Goal: Browse casually: Explore the website without a specific task or goal

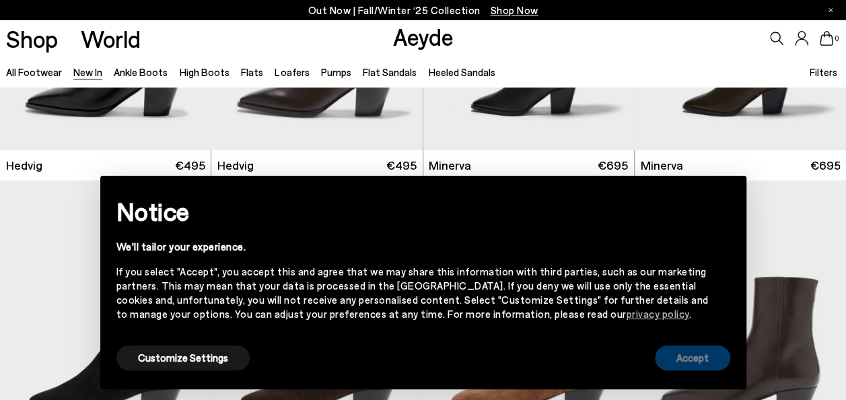
click at [688, 354] on button "Accept" at bounding box center [692, 357] width 75 height 25
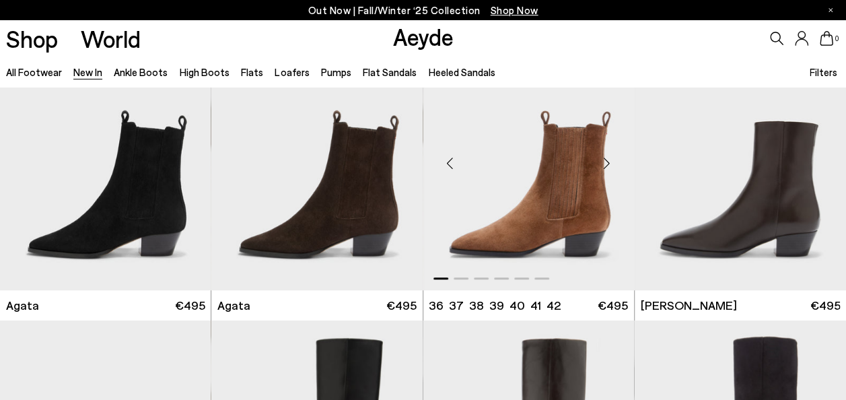
scroll to position [337, 0]
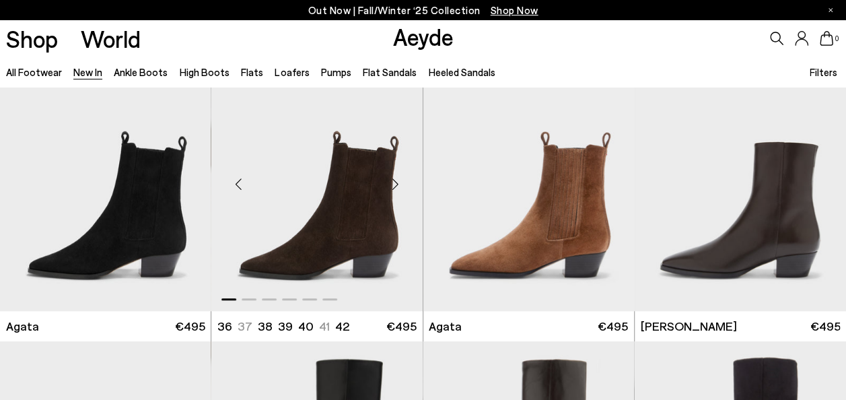
click at [395, 182] on div "Next slide" at bounding box center [396, 184] width 40 height 40
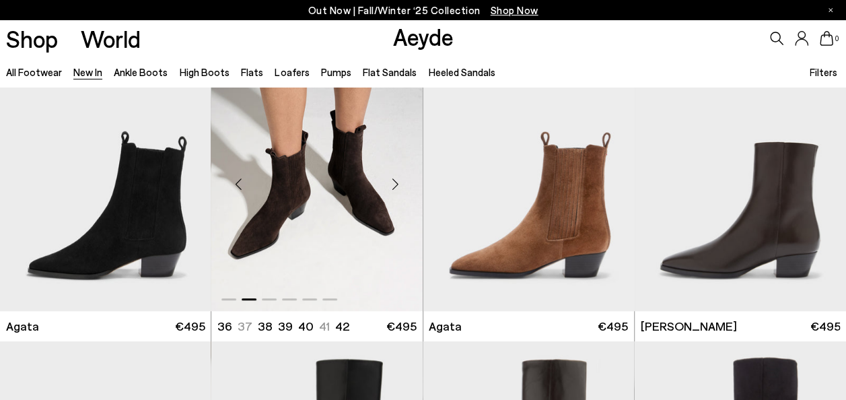
click at [395, 182] on div "Next slide" at bounding box center [396, 184] width 40 height 40
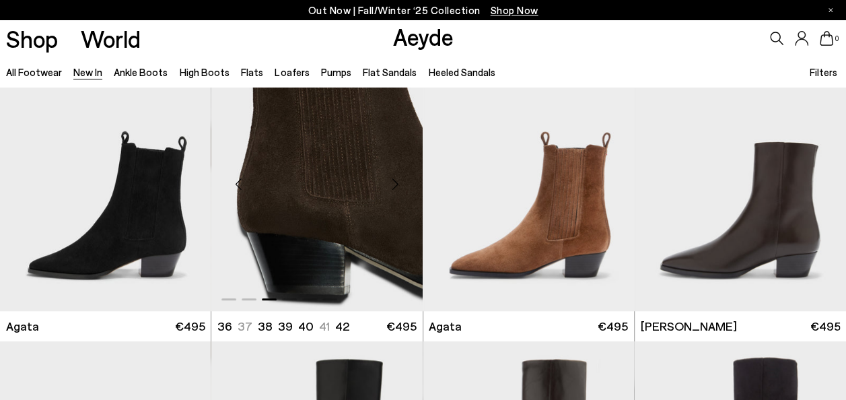
click at [395, 182] on div "Next slide" at bounding box center [396, 184] width 40 height 40
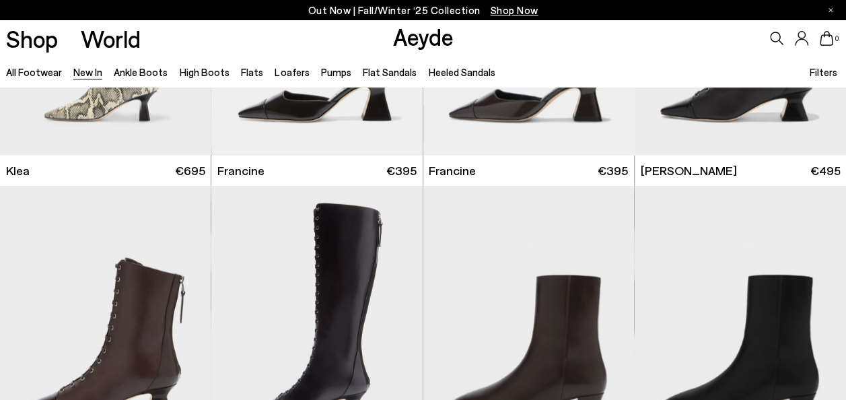
scroll to position [1549, 0]
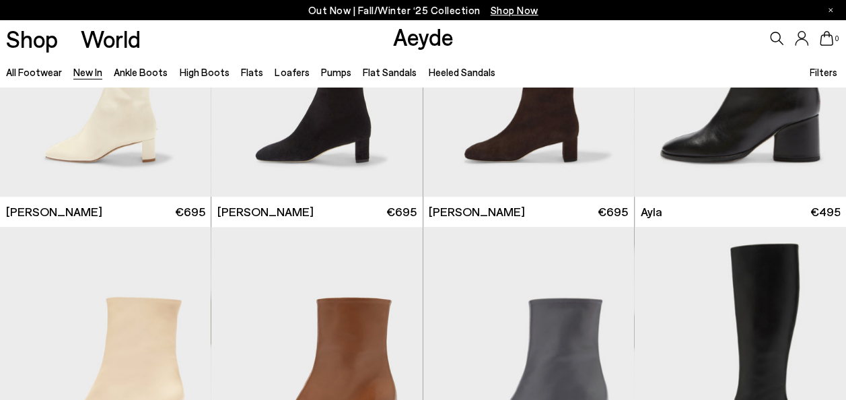
scroll to position [2963, 0]
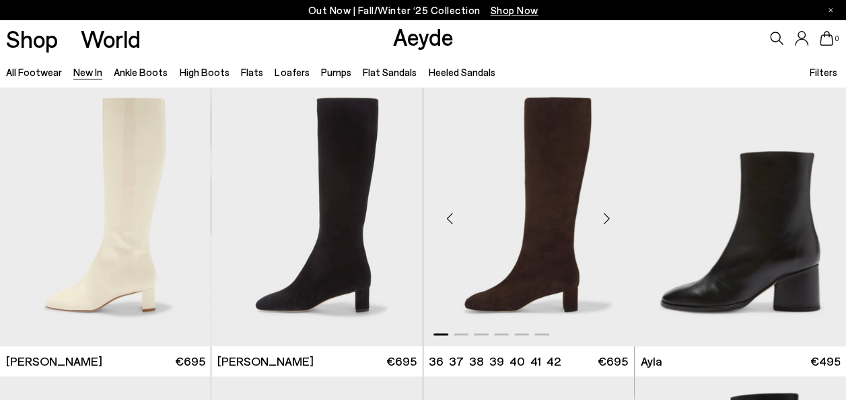
click at [605, 215] on div "Next slide" at bounding box center [607, 219] width 40 height 40
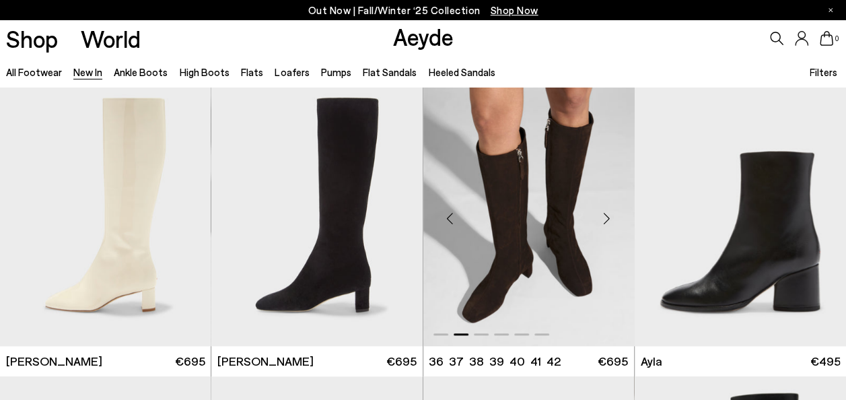
click at [605, 215] on div "Next slide" at bounding box center [607, 219] width 40 height 40
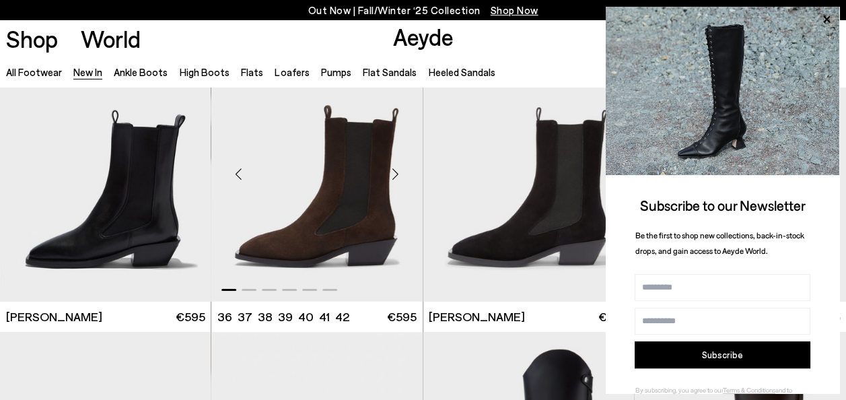
scroll to position [4780, 0]
click at [399, 174] on div "Next slide" at bounding box center [396, 174] width 40 height 40
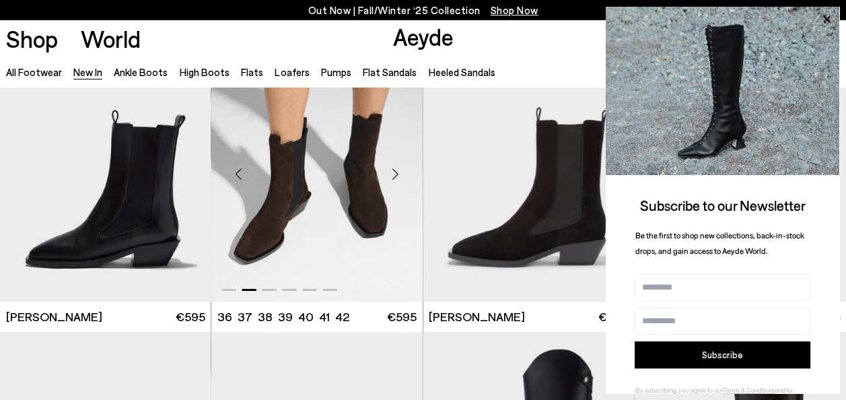
click at [399, 174] on div "Next slide" at bounding box center [396, 174] width 40 height 40
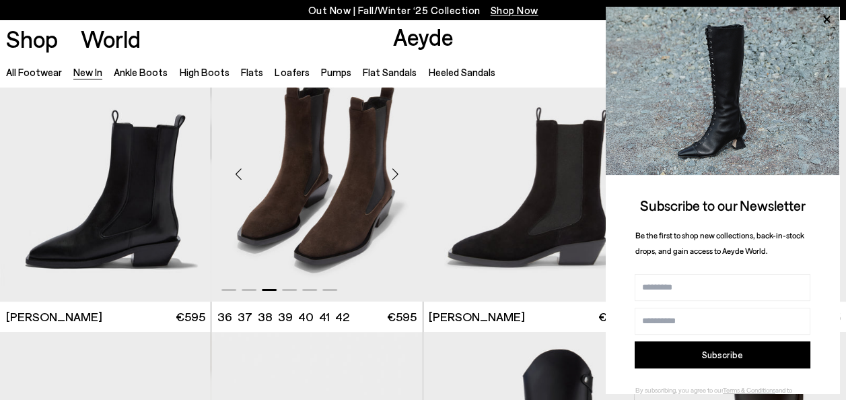
click at [399, 174] on div "Next slide" at bounding box center [396, 174] width 40 height 40
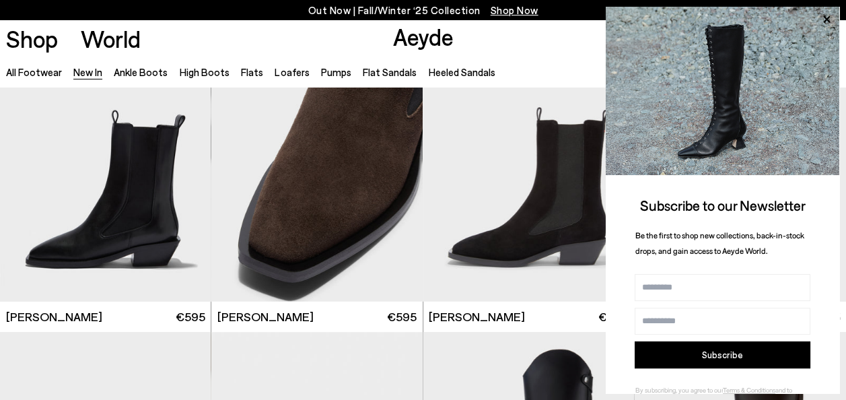
click at [343, 42] on div "Shop World Aeyde 0" at bounding box center [423, 38] width 846 height 36
click at [828, 15] on icon at bounding box center [827, 20] width 18 height 18
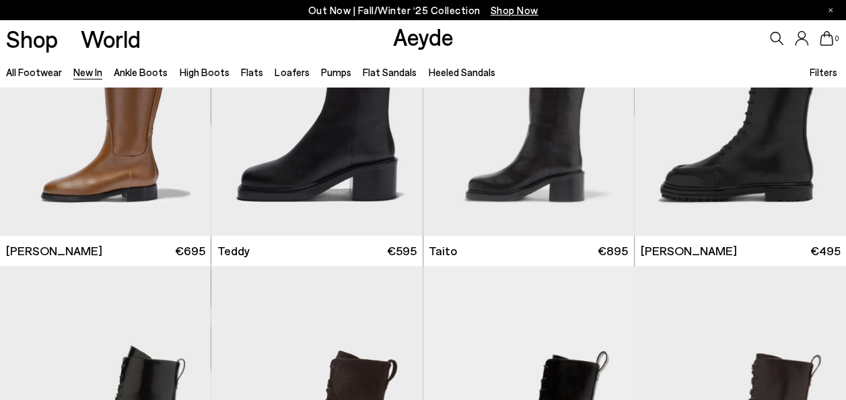
scroll to position [5319, 0]
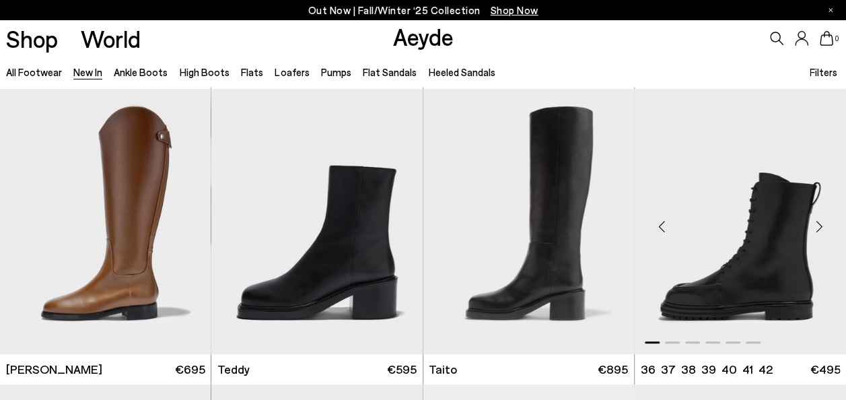
click at [816, 225] on div "Next slide" at bounding box center [819, 227] width 40 height 40
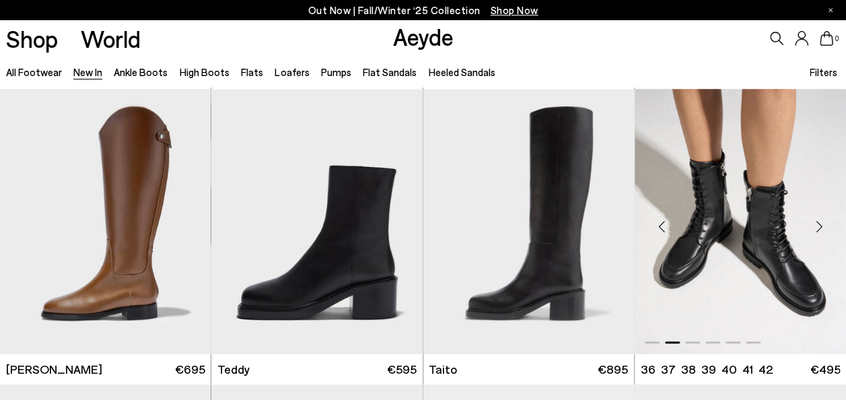
click at [816, 225] on div "Next slide" at bounding box center [819, 227] width 40 height 40
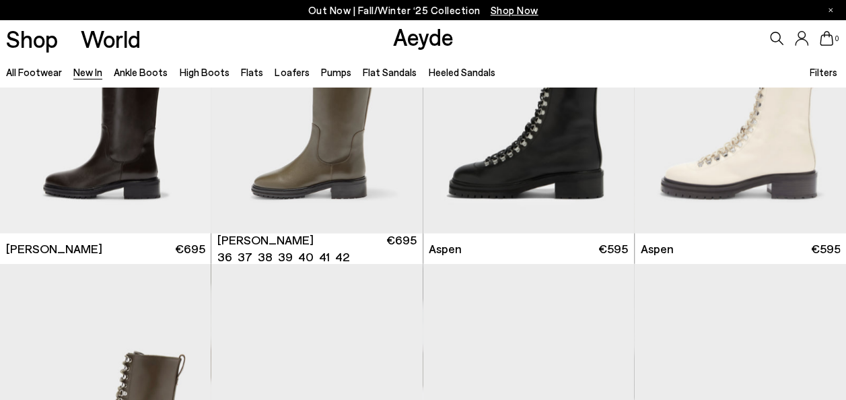
scroll to position [6329, 0]
